Goal: Task Accomplishment & Management: Manage account settings

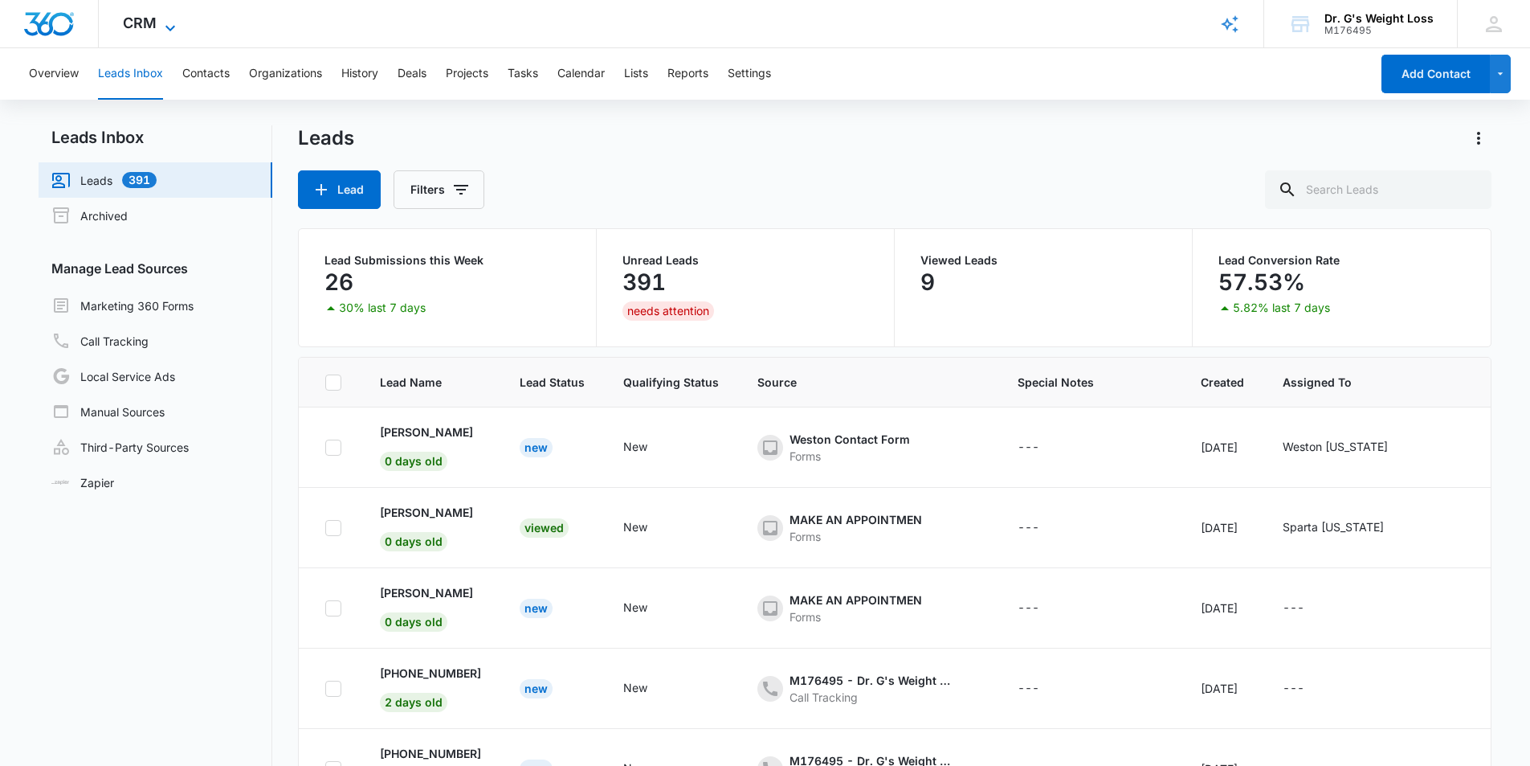
click at [155, 24] on span "CRM" at bounding box center [140, 22] width 34 height 17
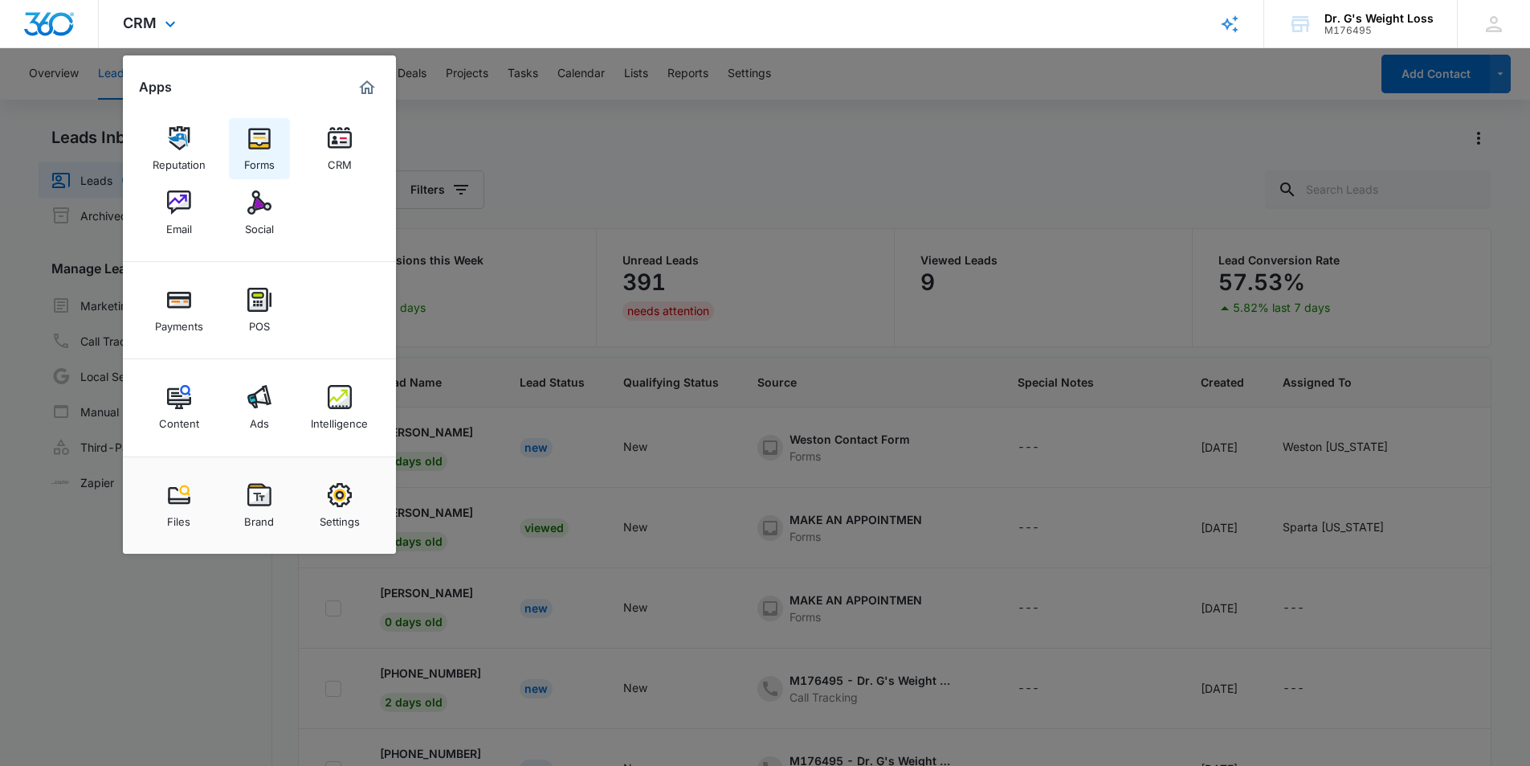
click at [259, 143] on img at bounding box center [259, 138] width 24 height 24
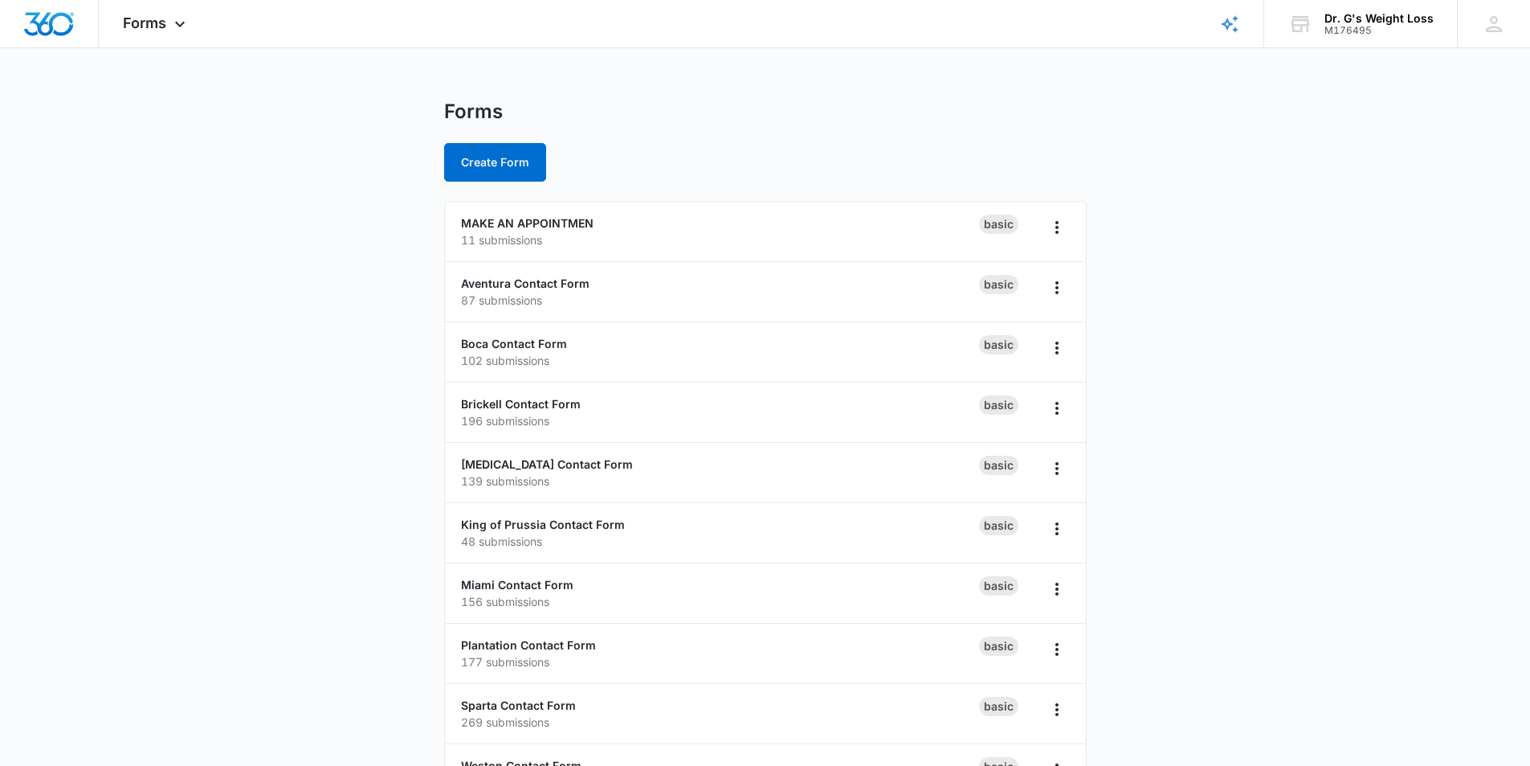
click at [282, 279] on main "Forms Create Form MAKE AN APPOINTMEN 11 submissions Basic Aventura Contact Form…" at bounding box center [765, 582] width 1530 height 965
click at [539, 412] on p "196 submissions" at bounding box center [720, 420] width 518 height 17
click at [557, 407] on link "Brickell Contact Form" at bounding box center [521, 404] width 120 height 14
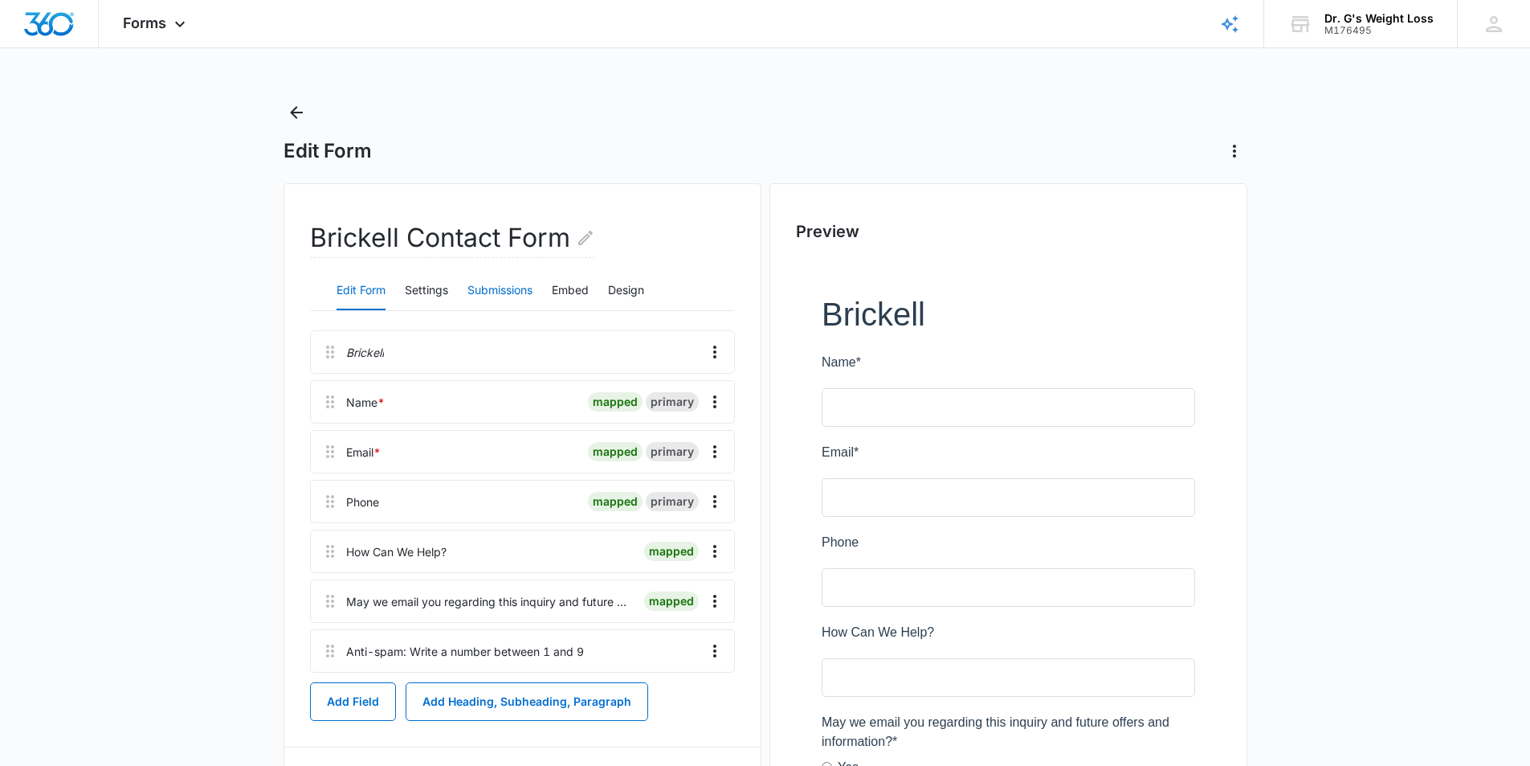
click at [504, 291] on button "Submissions" at bounding box center [500, 291] width 65 height 39
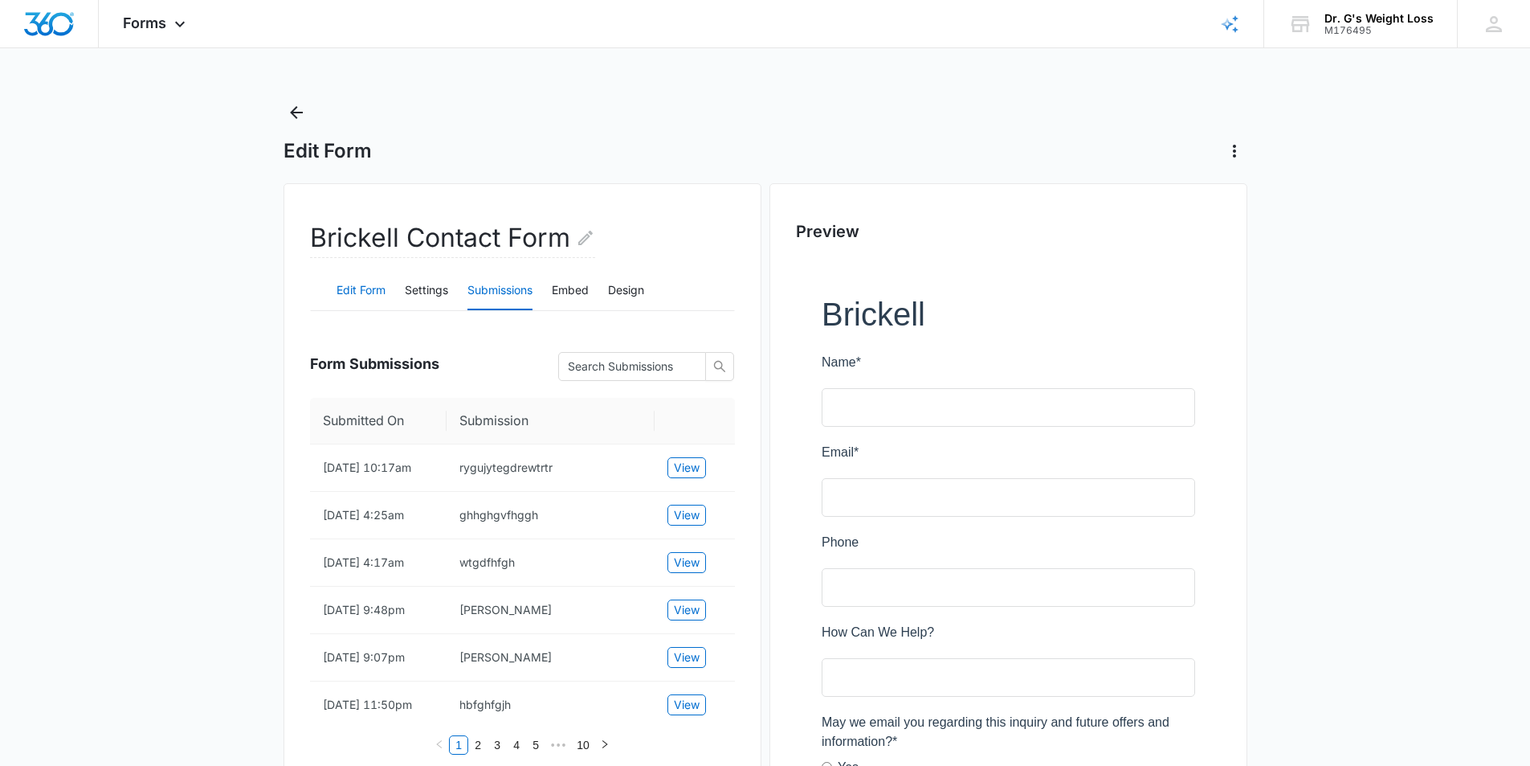
click at [357, 296] on button "Edit Form" at bounding box center [361, 291] width 49 height 39
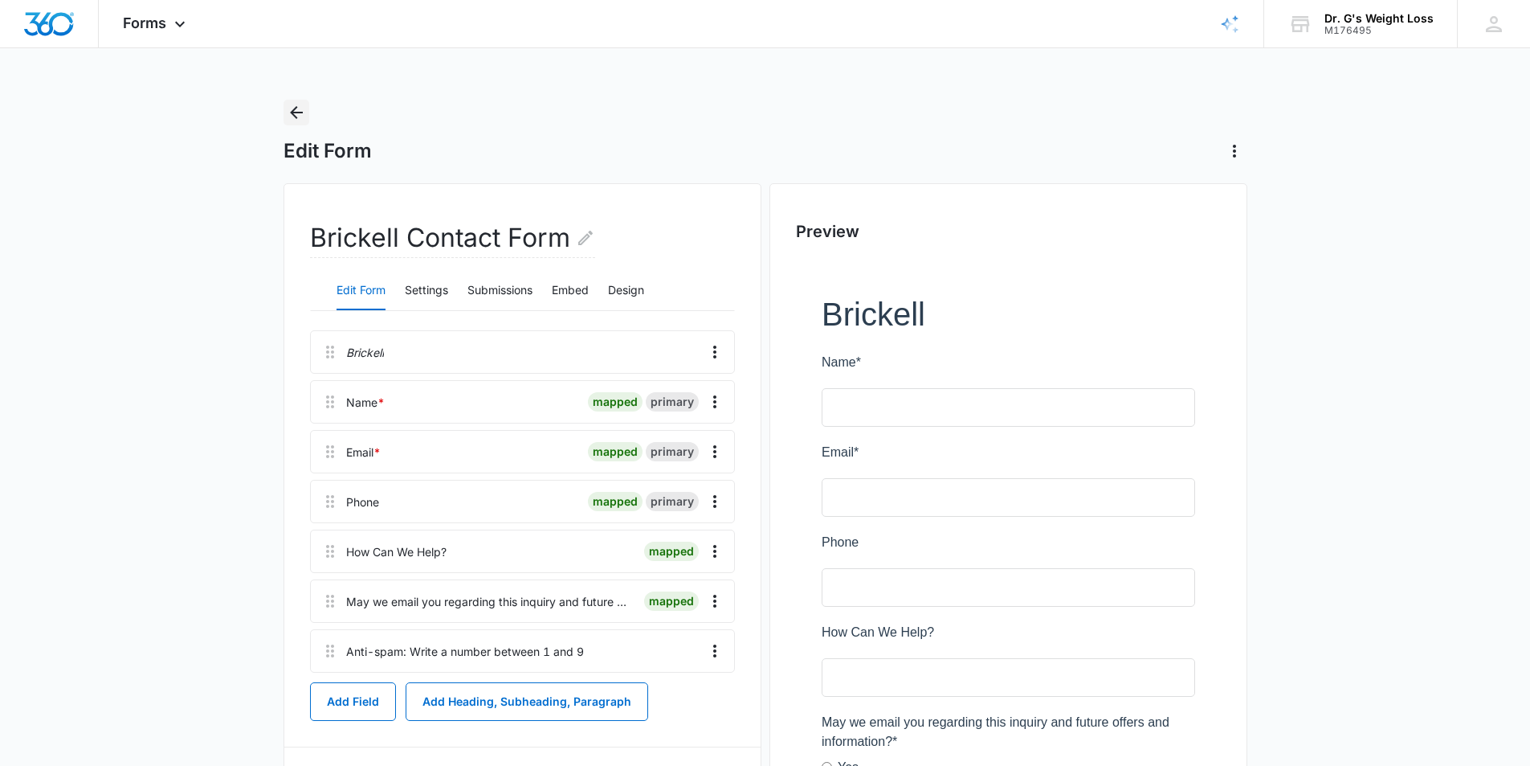
click at [294, 105] on icon "Back" at bounding box center [296, 112] width 19 height 19
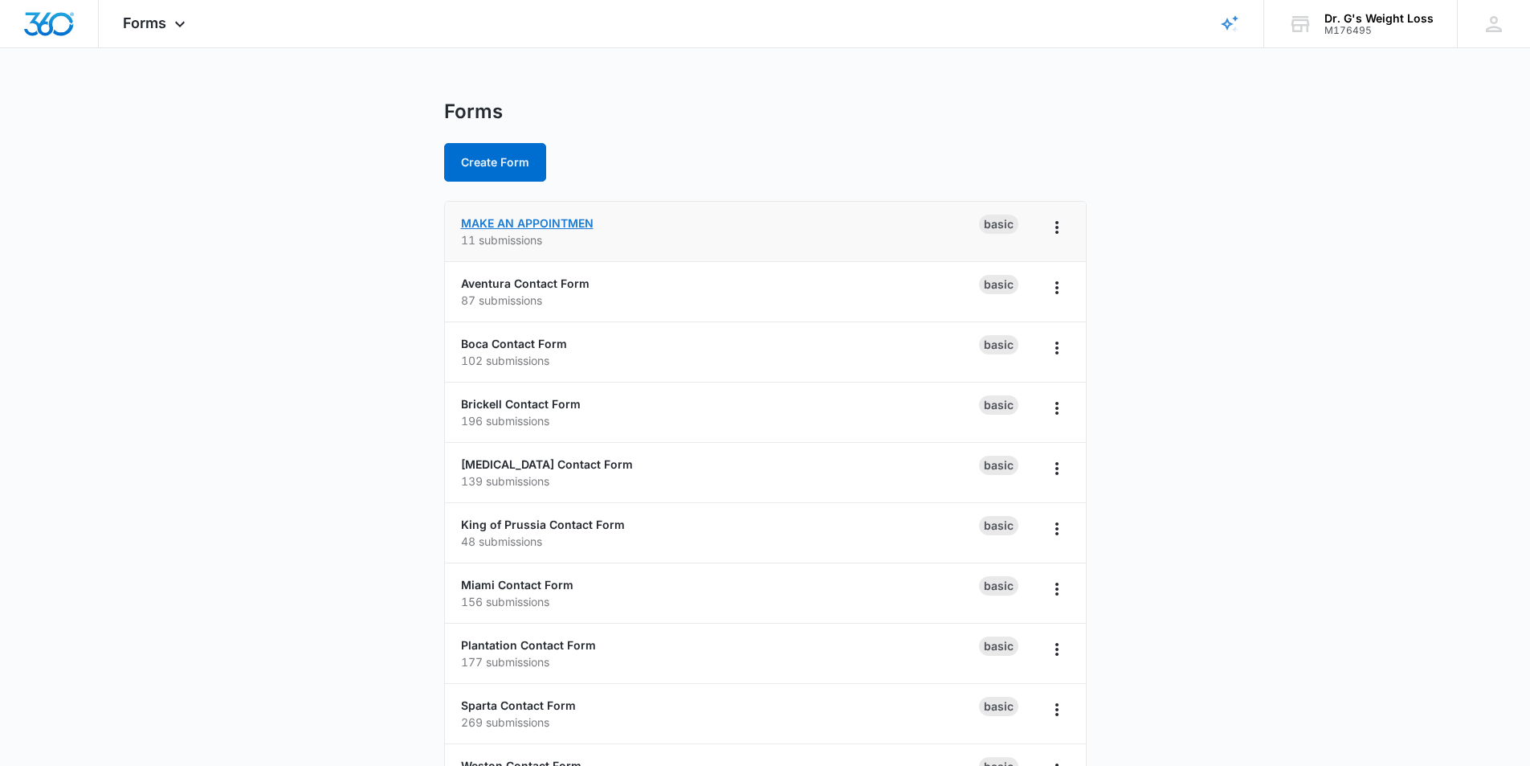
click at [542, 227] on link "MAKE AN APPOINTMEN" at bounding box center [527, 223] width 133 height 14
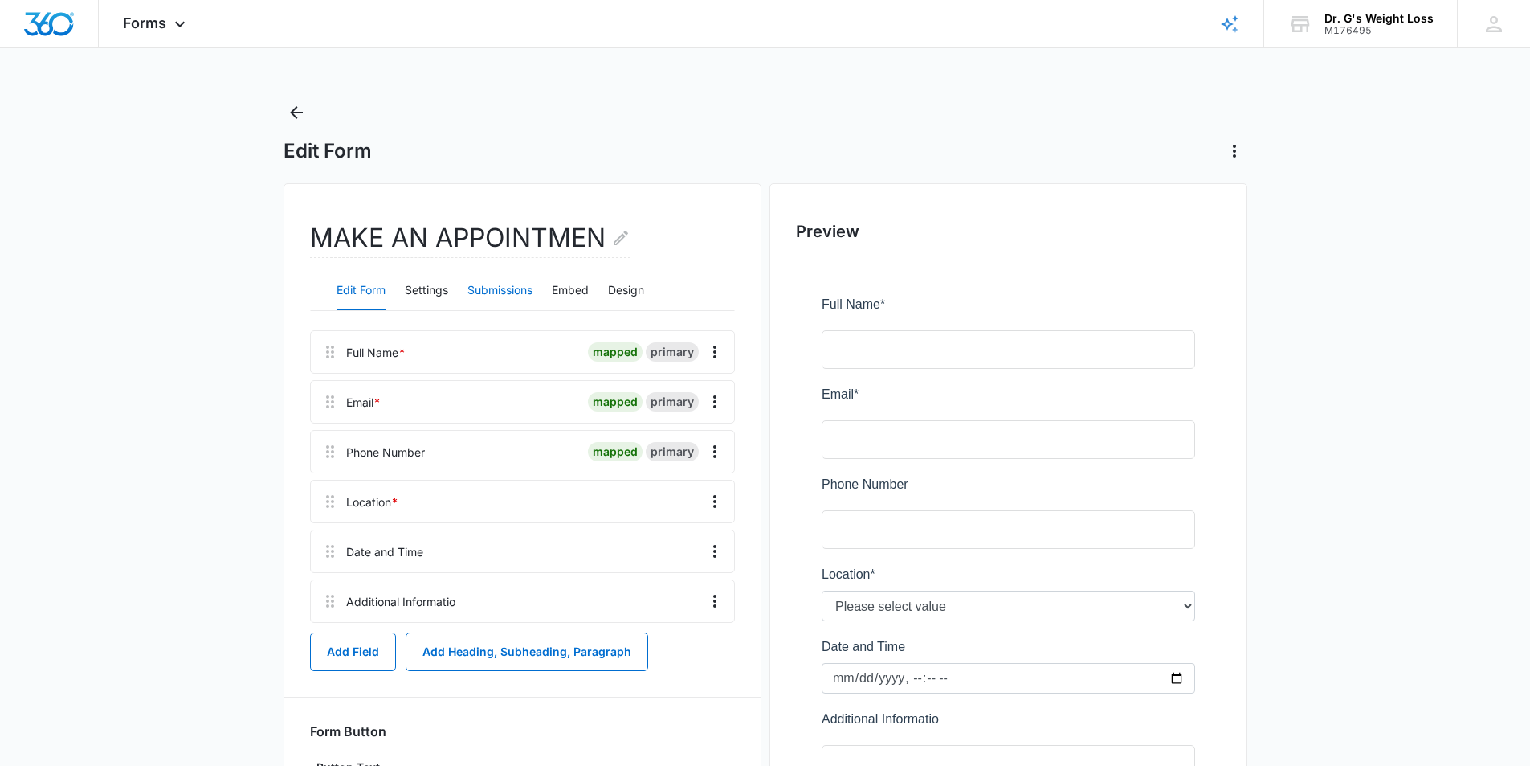
click at [508, 284] on button "Submissions" at bounding box center [500, 291] width 65 height 39
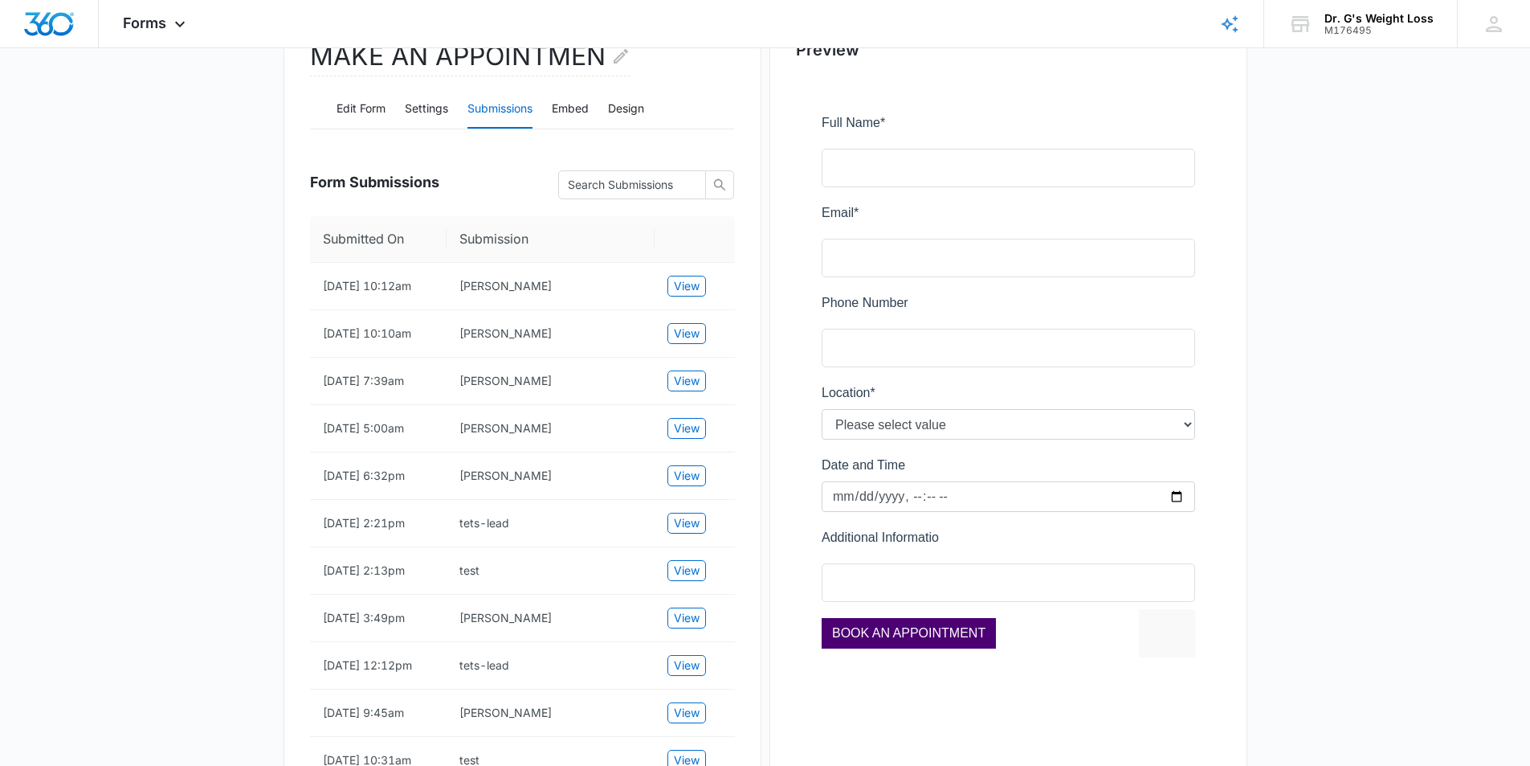
scroll to position [182, 0]
click at [214, 451] on main "Edit Form MAKE AN APPOINTMEN Edit Form Settings Submissions Embed Design Form S…" at bounding box center [765, 379] width 1530 height 925
